Goal: Book appointment/travel/reservation

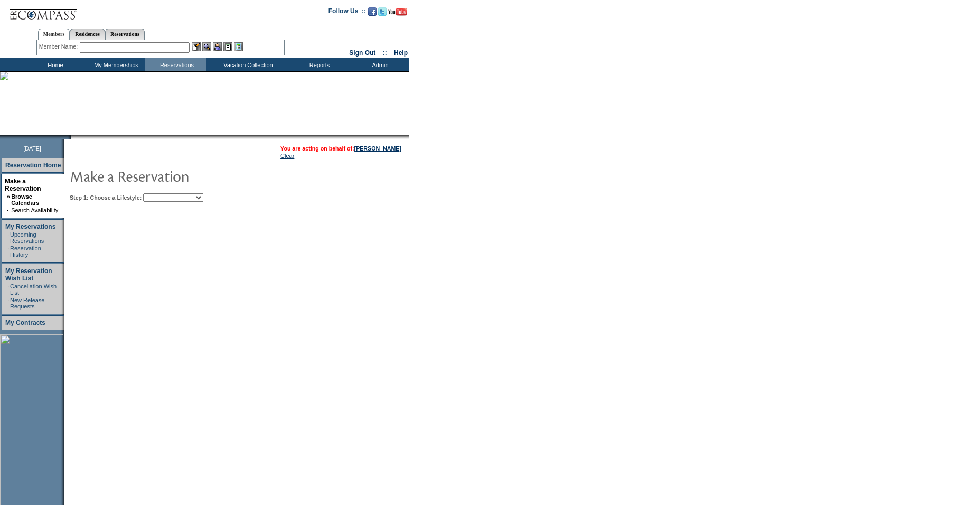
click at [174, 201] on select "Beach Leisure Metropolitan Mountain OIAL for Adventure OIAL for Couples OIAL fo…" at bounding box center [173, 197] width 60 height 8
select select "Beach"
click at [161, 194] on select "Beach Leisure Metropolitan Mountain OIAL for Adventure OIAL for Couples OIAL fo…" at bounding box center [173, 197] width 60 height 8
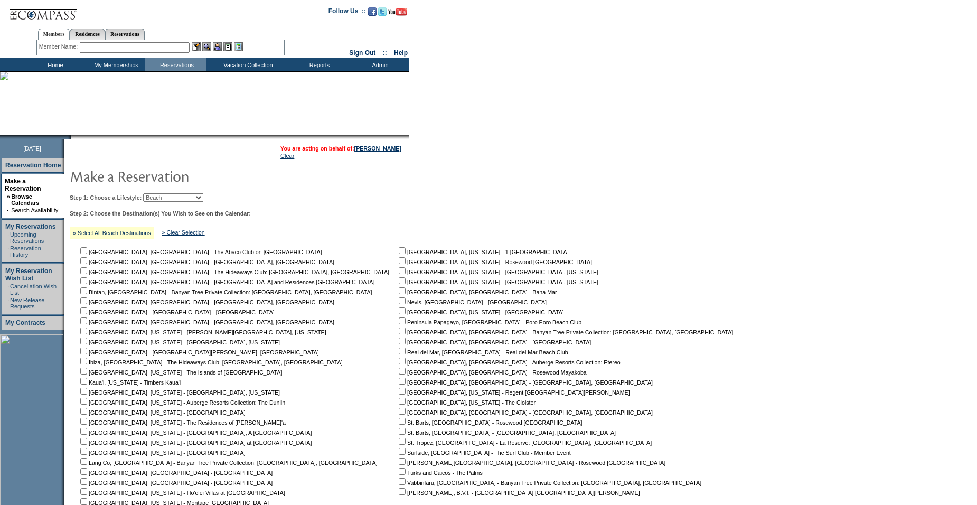
click at [87, 254] on input "checkbox" at bounding box center [83, 250] width 7 height 7
checkbox input "true"
click at [87, 354] on input "checkbox" at bounding box center [83, 350] width 7 height 7
checkbox input "true"
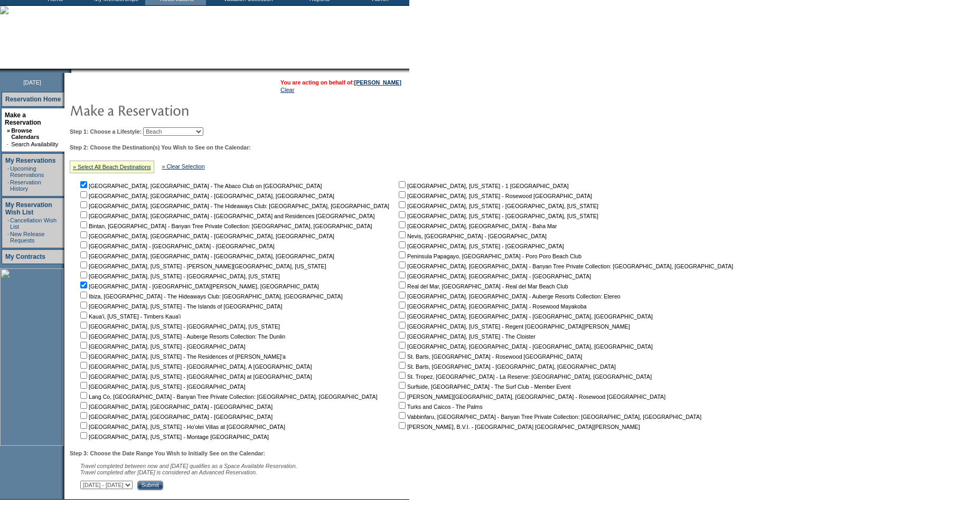
scroll to position [67, 0]
click at [399, 238] on input "checkbox" at bounding box center [402, 234] width 7 height 7
checkbox input "true"
click at [399, 368] on input "checkbox" at bounding box center [402, 364] width 7 height 7
checkbox input "true"
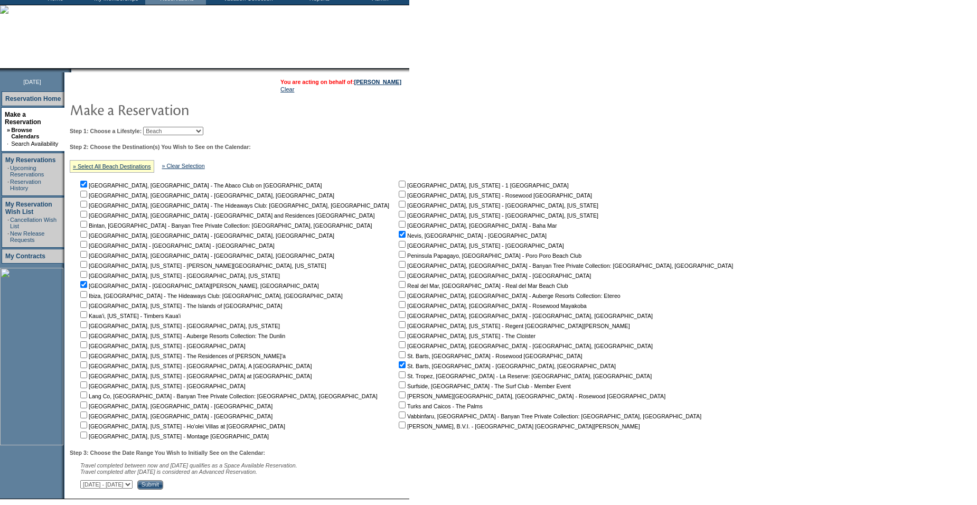
click at [399, 408] on input "checkbox" at bounding box center [402, 404] width 7 height 7
checkbox input "true"
click at [399, 426] on input "checkbox" at bounding box center [402, 424] width 7 height 7
checkbox input "true"
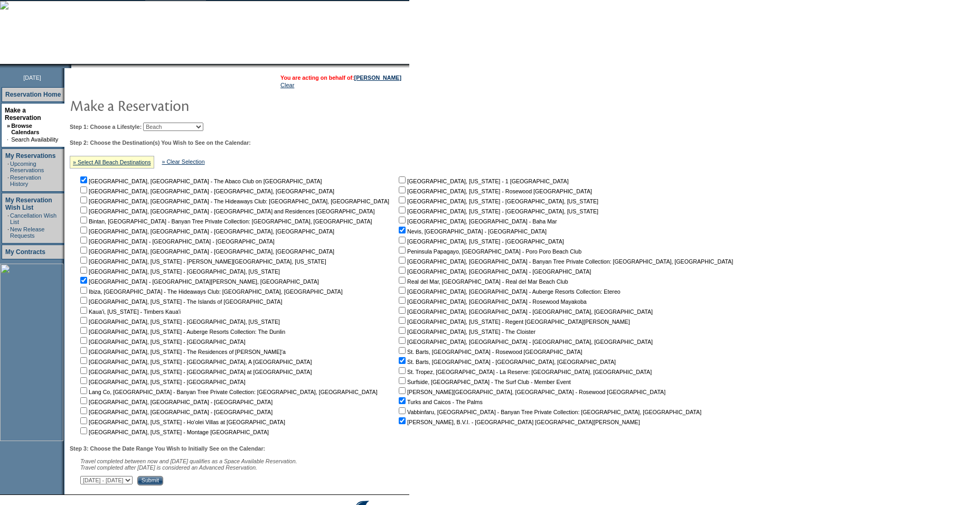
scroll to position [73, 0]
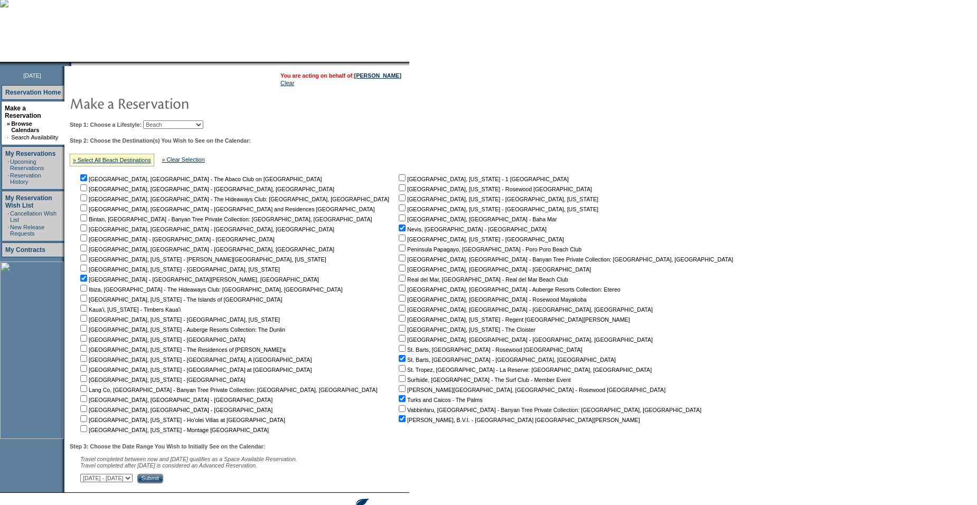
click at [399, 301] on input "checkbox" at bounding box center [402, 298] width 7 height 7
checkbox input "true"
click at [399, 251] on input "checkbox" at bounding box center [402, 247] width 7 height 7
checkbox input "true"
click at [87, 209] on input "checkbox" at bounding box center [83, 207] width 7 height 7
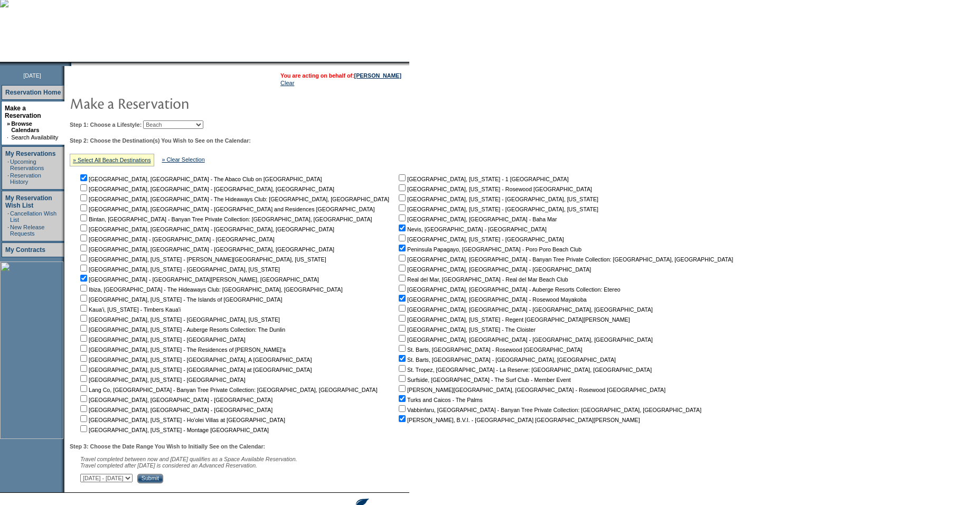
checkbox input "true"
click at [87, 241] on input "checkbox" at bounding box center [83, 237] width 7 height 7
checkbox input "true"
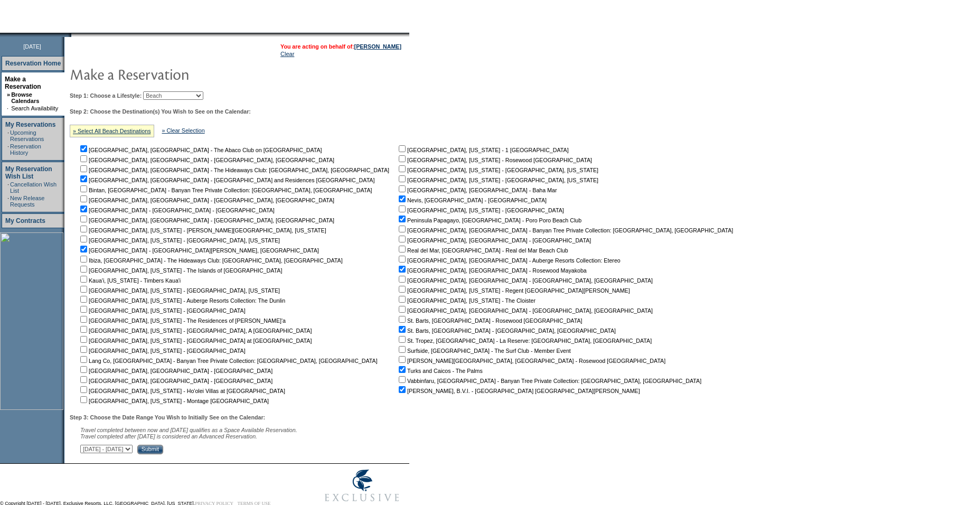
scroll to position [105, 0]
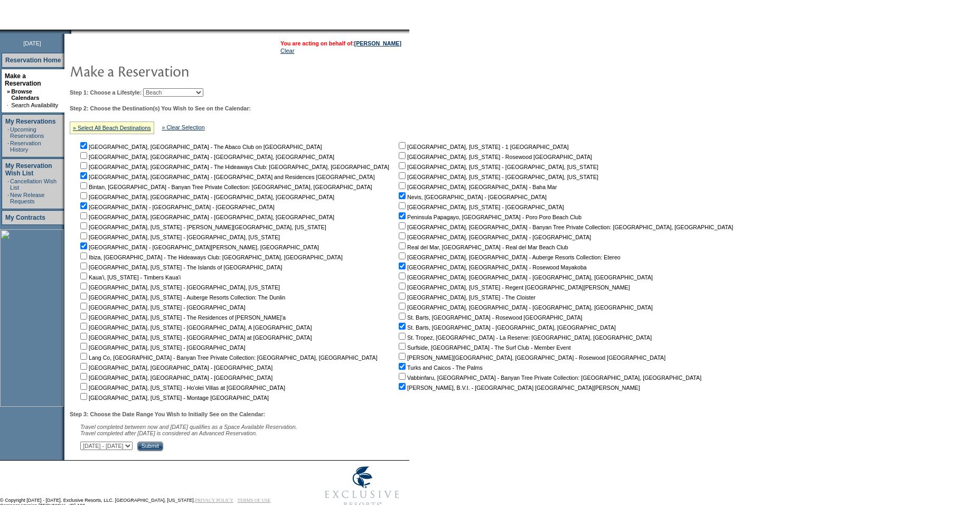
click at [399, 189] on input "checkbox" at bounding box center [402, 185] width 7 height 7
checkbox input "true"
drag, startPoint x: 202, startPoint y: 453, endPoint x: 198, endPoint y: 447, distance: 7.3
click at [132, 450] on select "September 30, 2025 - November 14, 2025 November 15, 2025 - December 29, 2025 De…" at bounding box center [106, 445] width 52 height 8
select select "3/30/2026|5/13/2026"
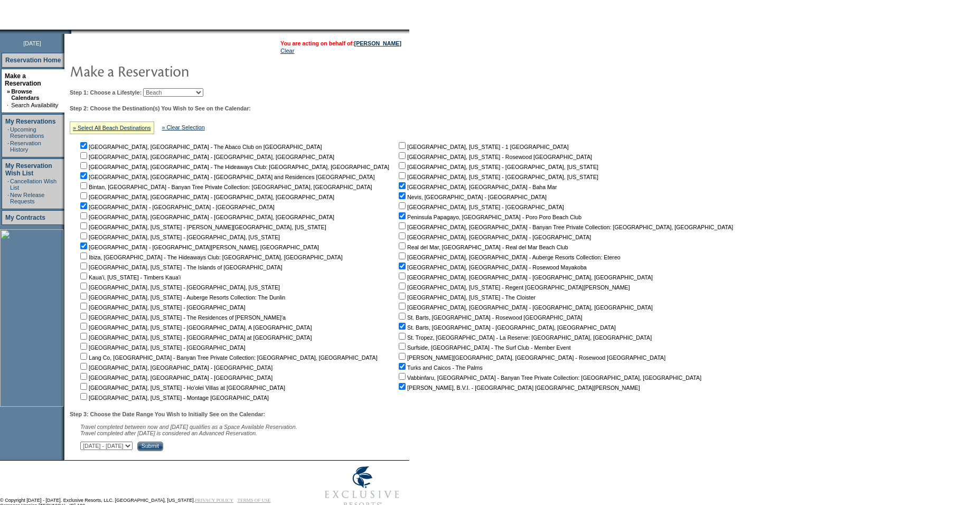
click at [86, 447] on select "September 30, 2025 - November 14, 2025 November 15, 2025 - December 29, 2025 De…" at bounding box center [106, 445] width 52 height 8
click at [163, 451] on input "Submit" at bounding box center [150, 446] width 26 height 10
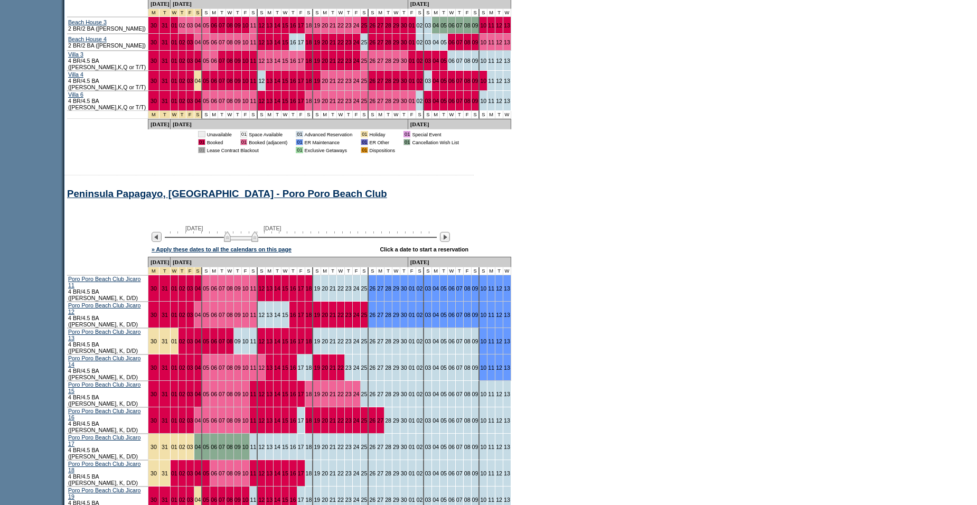
scroll to position [1851, 0]
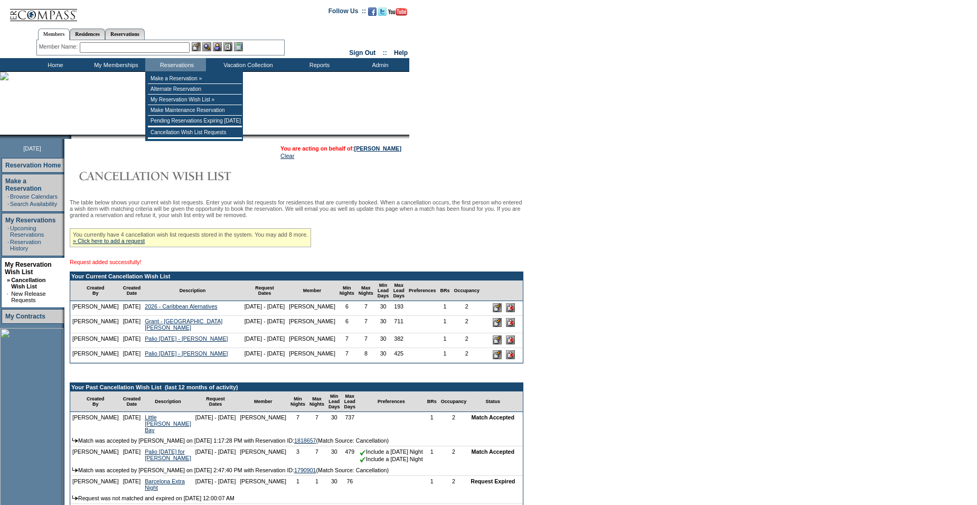
click at [148, 46] on input "text" at bounding box center [135, 47] width 110 height 11
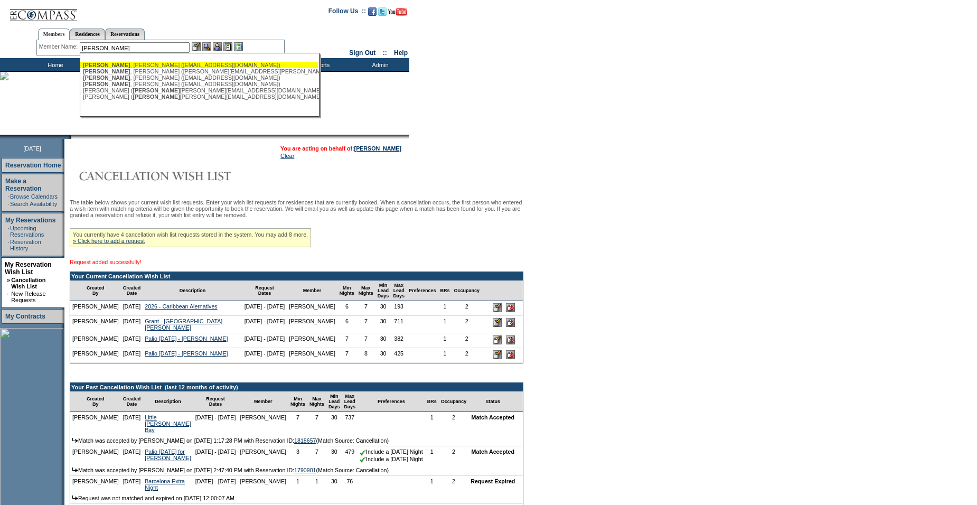
click at [134, 65] on div "Fletcher , Amy (amfletcher01@icloud.com)" at bounding box center [199, 65] width 232 height 6
type input "Fletcher, Amy (amfletcher01@icloud.com)"
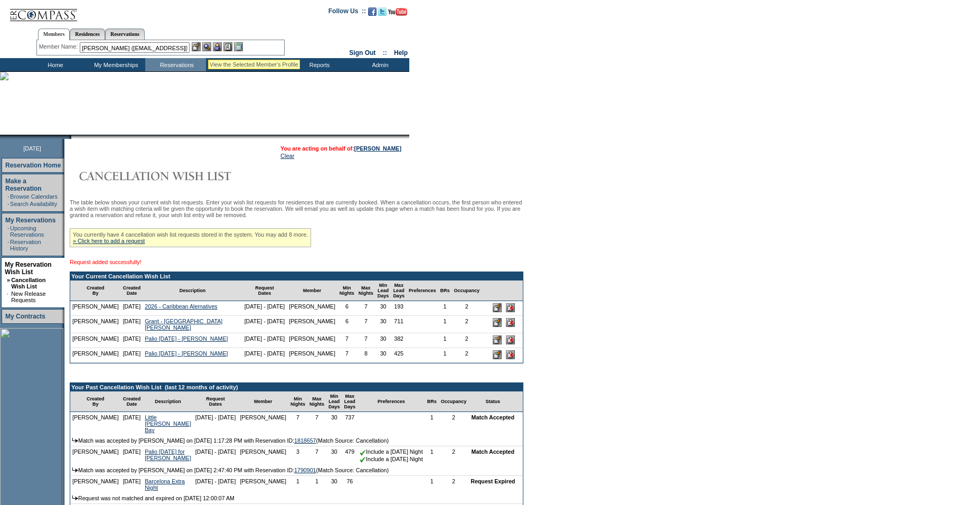
click at [208, 47] on img at bounding box center [206, 46] width 9 height 9
